Goal: Obtain resource: Download file/media

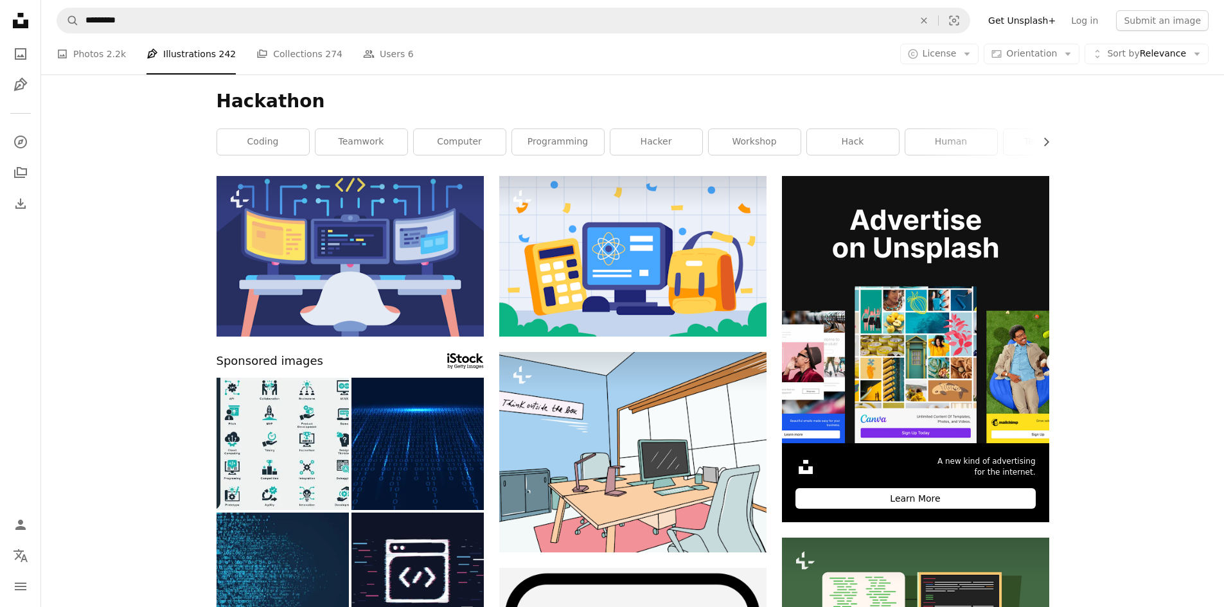
scroll to position [964, 0]
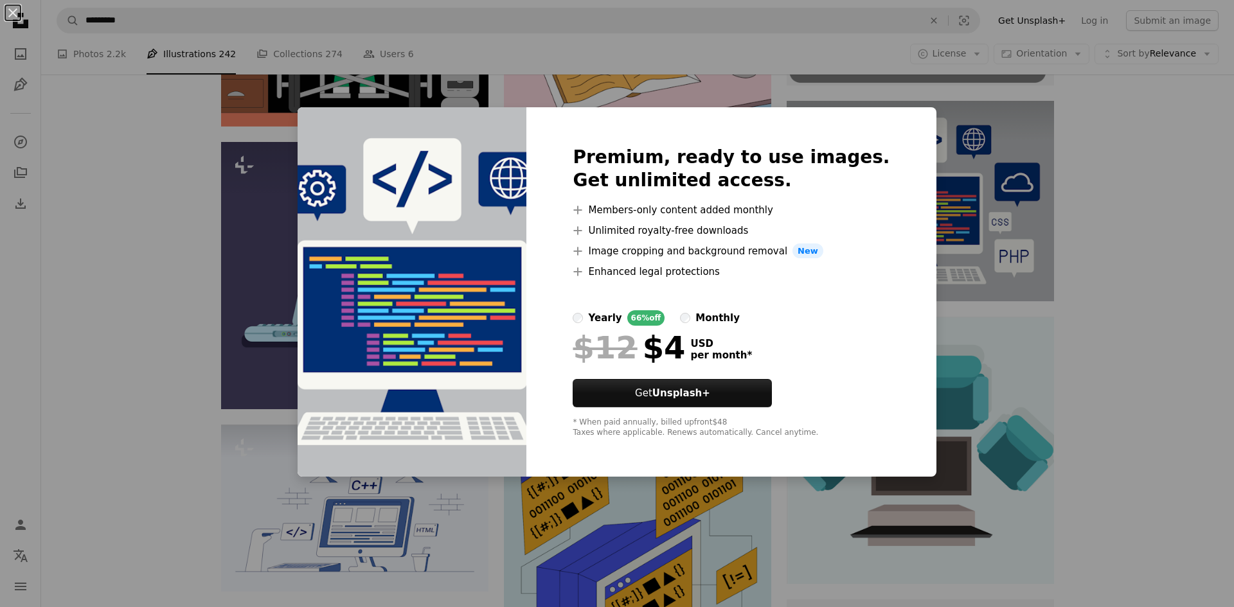
click at [1223, 149] on html "Unsplash logo Unsplash Home A photo Pen Tool A compass A stack of folders Downl…" at bounding box center [617, 443] width 1234 height 2815
click at [1075, 136] on div "An X shape Premium, ready to use images. Get unlimited access. A plus sign Memb…" at bounding box center [617, 303] width 1234 height 607
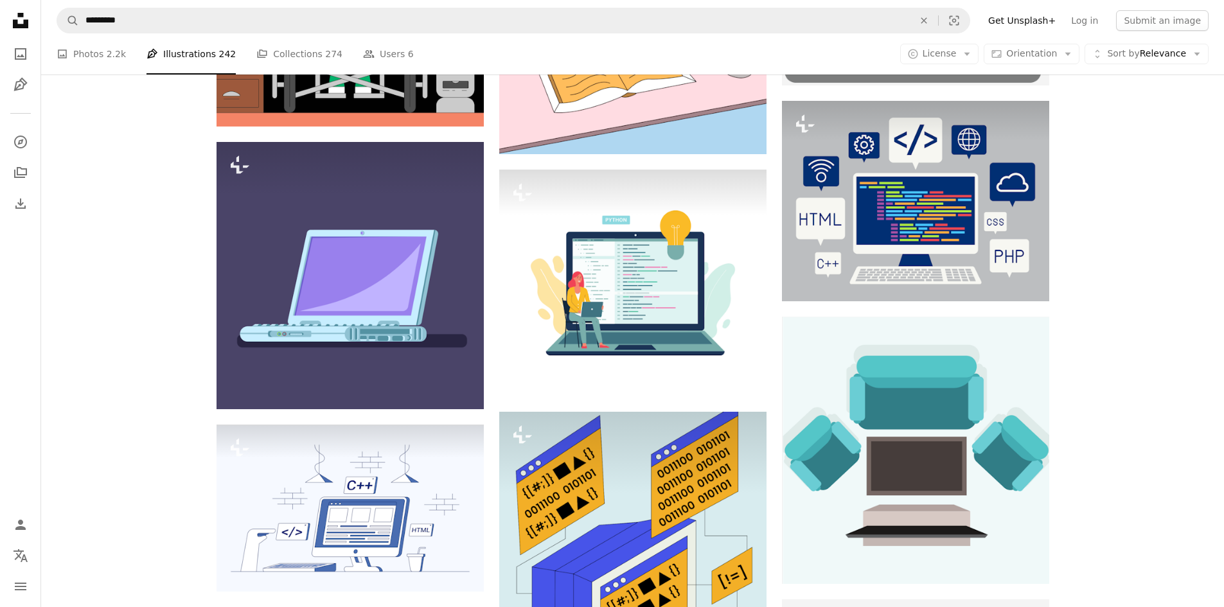
click at [1075, 136] on div "Plus sign for Unsplash+ A heart A plus sign [PERSON_NAME] Setyadi For Unsplash+…" at bounding box center [632, 236] width 1183 height 2048
click at [1213, 198] on div "Plus sign for Unsplash+ A heart A plus sign [PERSON_NAME] Setyadi For Unsplash+…" at bounding box center [632, 236] width 1183 height 2048
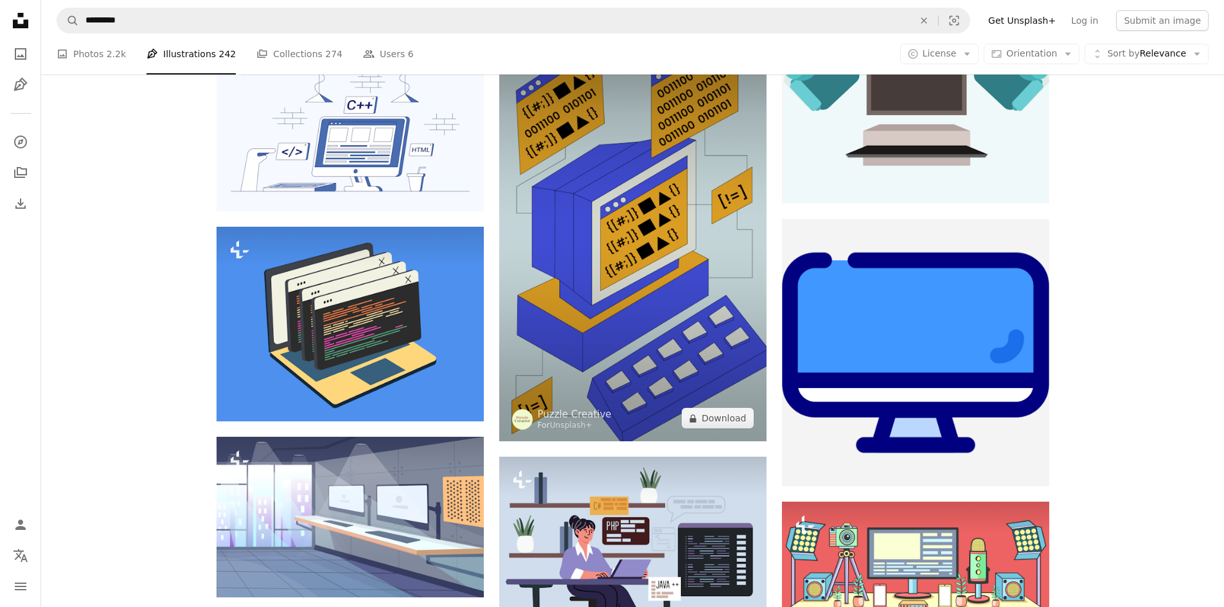
scroll to position [1349, 0]
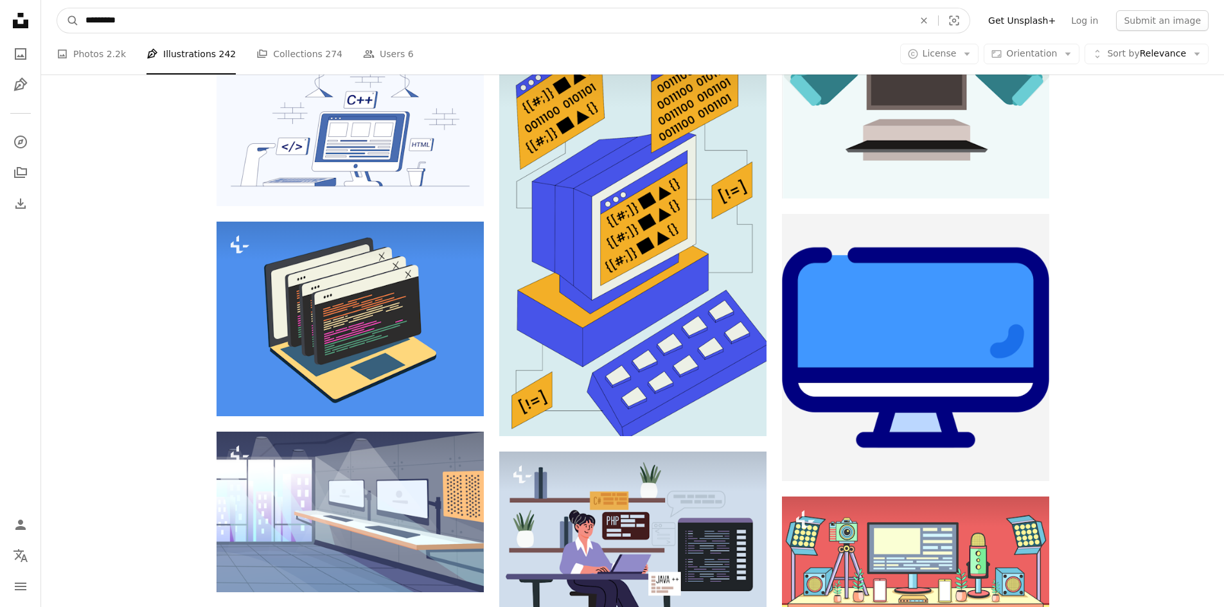
drag, startPoint x: 48, startPoint y: 24, endPoint x: 30, endPoint y: 25, distance: 17.4
click at [30, 25] on div "Unsplash logo Unsplash Home A photo Pen Tool A compass A stack of folders Downl…" at bounding box center [612, 58] width 1224 height 2815
